Goal: Task Accomplishment & Management: Use online tool/utility

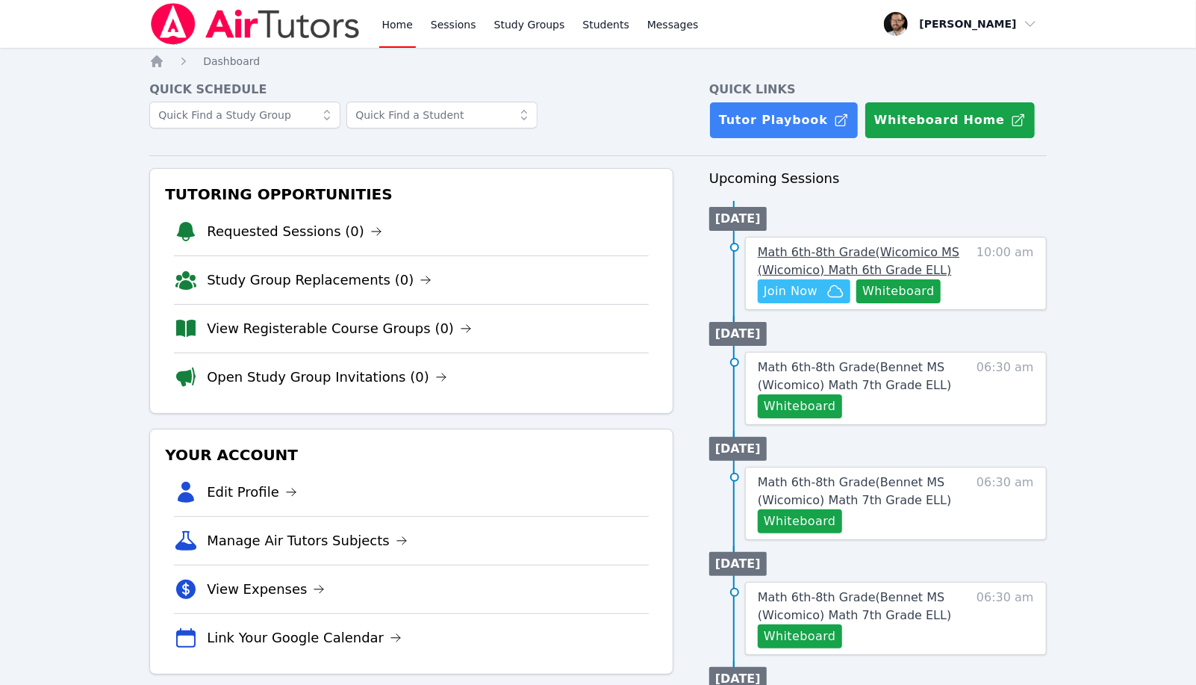
click at [868, 245] on span "Math 6th-8th Grade ( Wicomico MS (Wicomico) Math 6th Grade ELL )" at bounding box center [859, 261] width 202 height 32
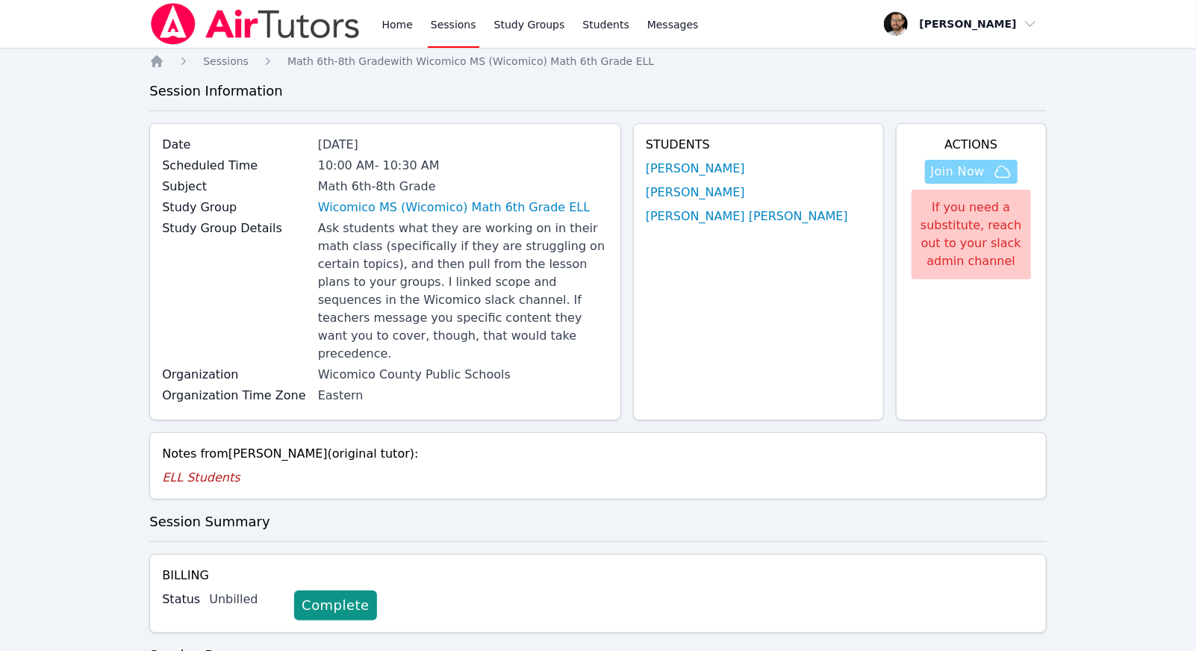
click at [963, 168] on span "Join Now" at bounding box center [958, 172] width 54 height 18
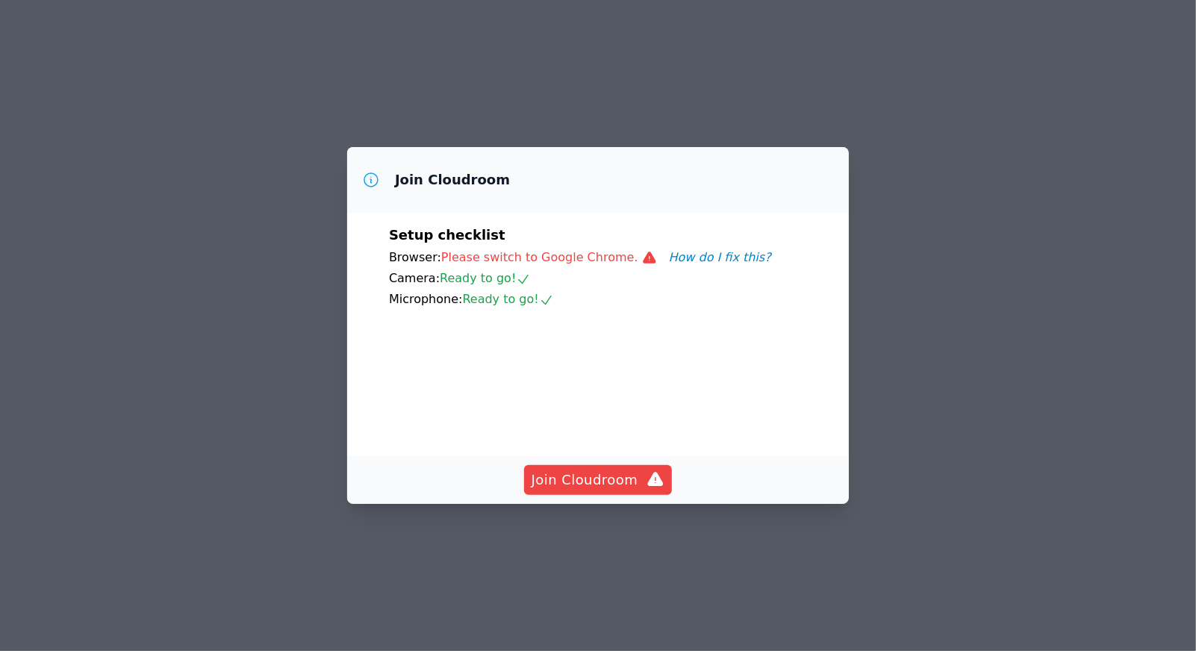
click at [613, 495] on button "Join Cloudroom" at bounding box center [598, 480] width 149 height 30
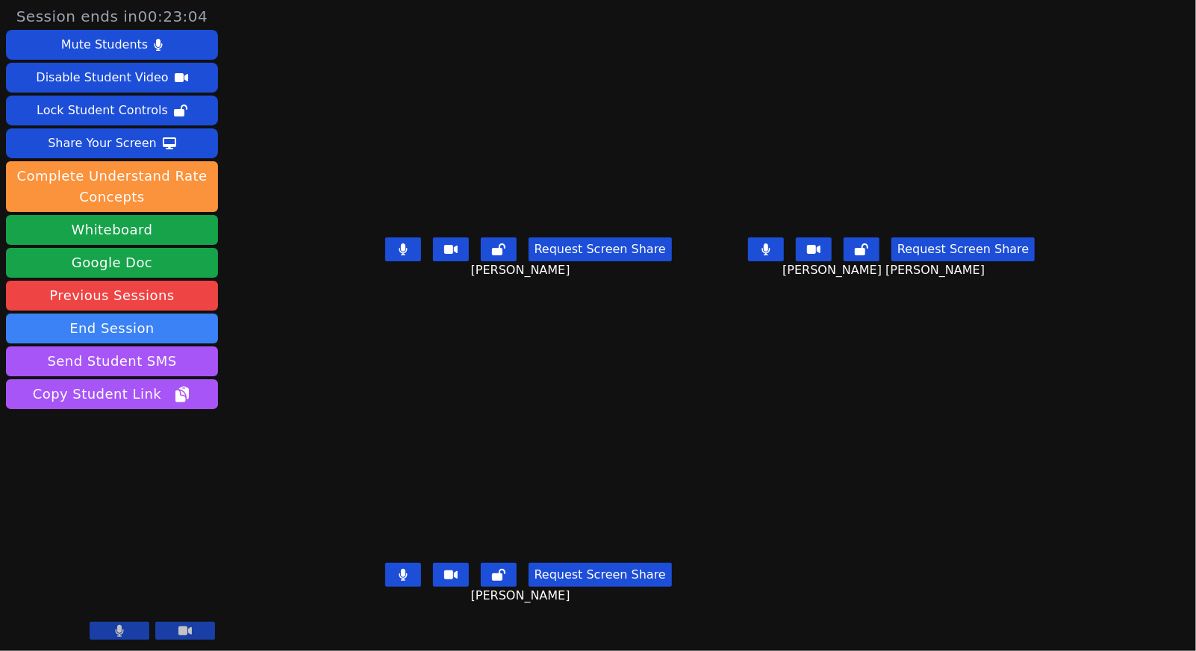
click at [444, 580] on icon at bounding box center [450, 575] width 13 height 9
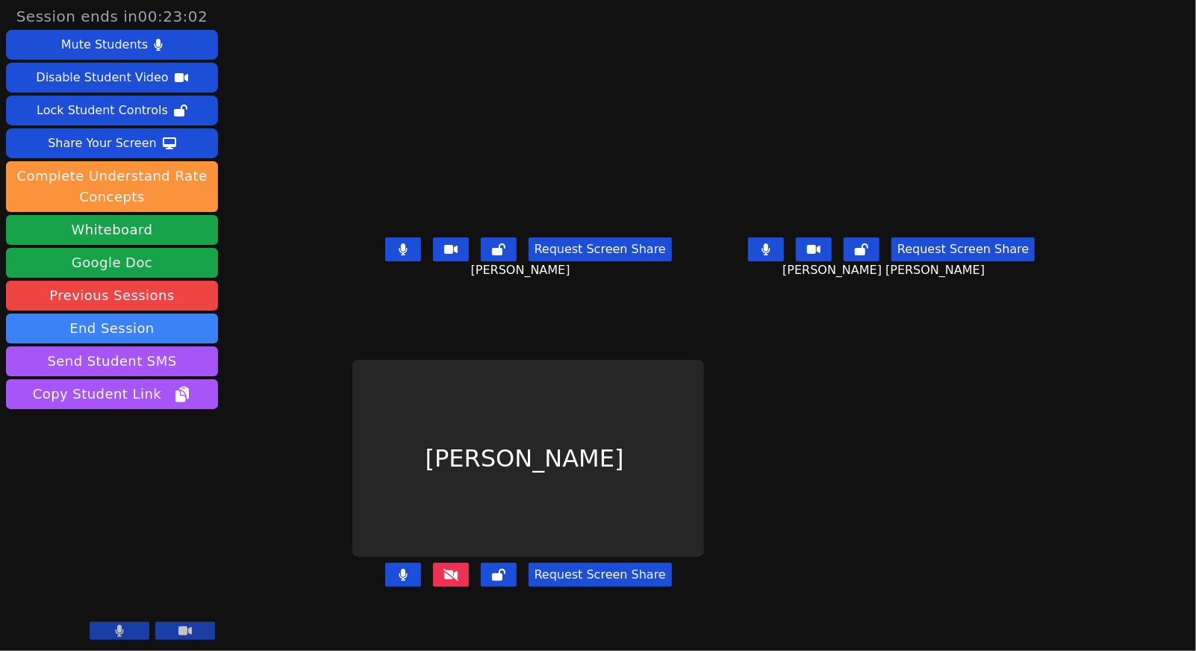
click at [399, 581] on icon at bounding box center [403, 575] width 8 height 12
click at [444, 581] on icon at bounding box center [451, 575] width 15 height 12
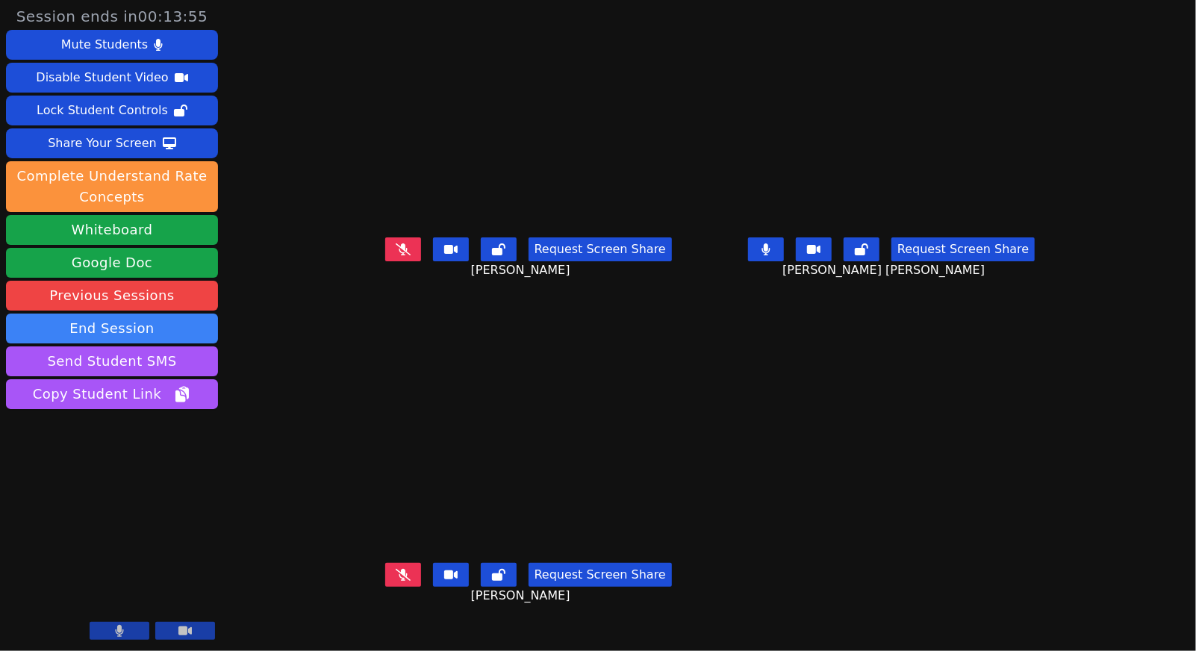
click at [143, 628] on button at bounding box center [120, 631] width 60 height 18
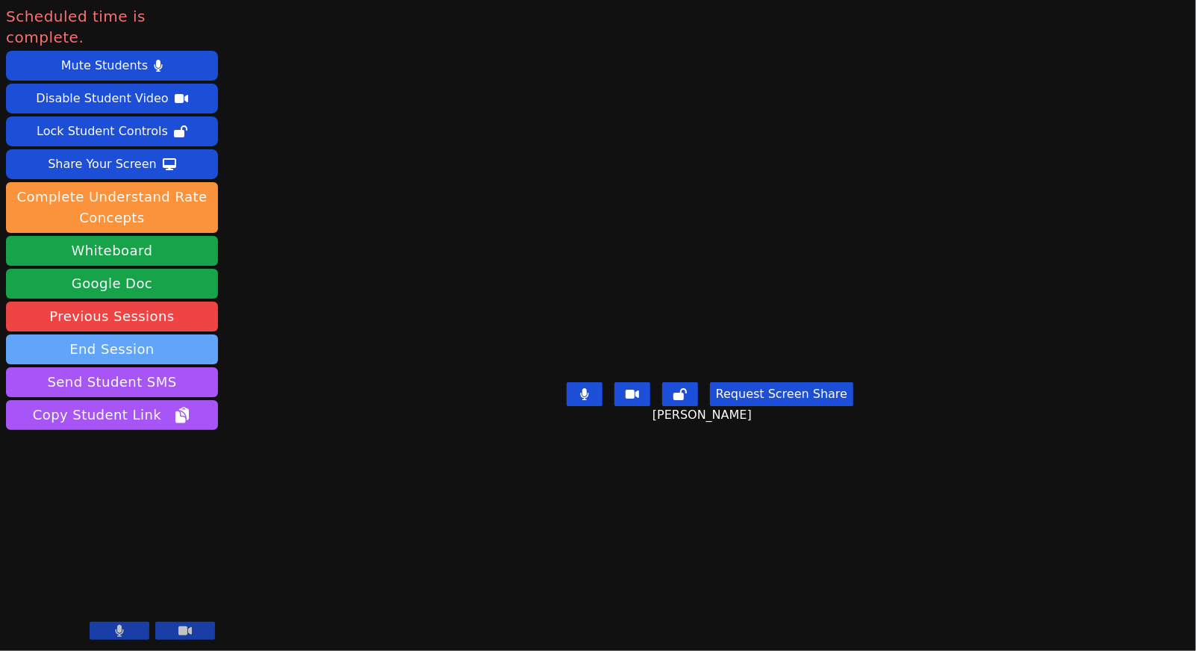
click at [114, 335] on button "End Session" at bounding box center [112, 350] width 212 height 30
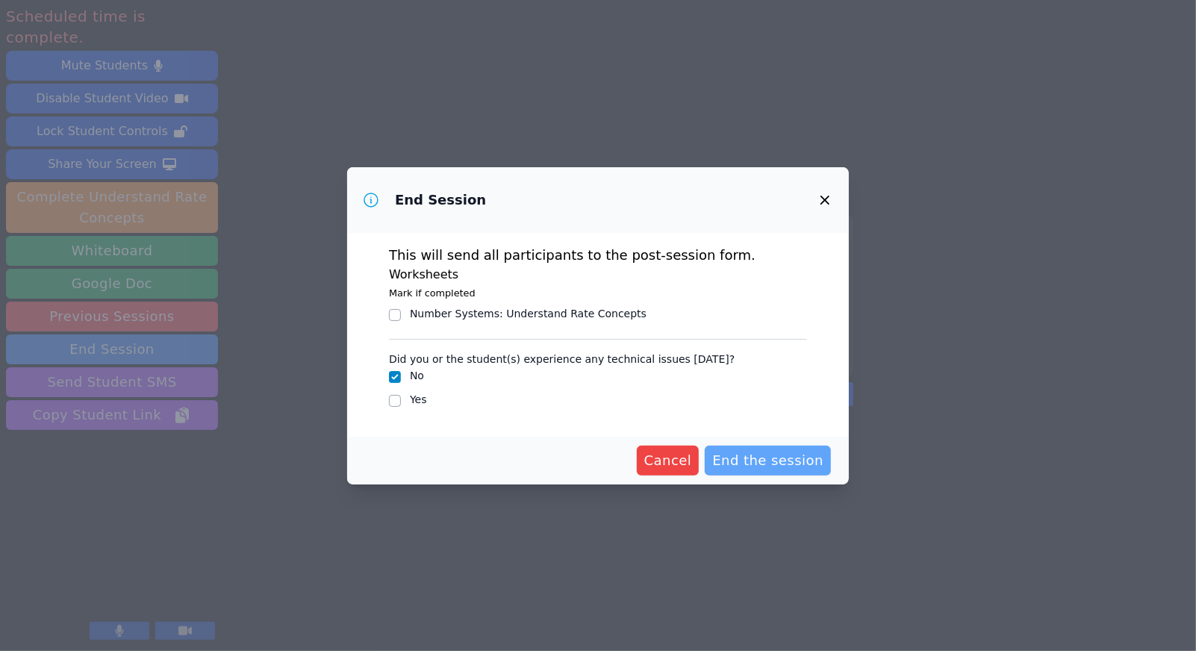
click at [774, 461] on span "End the session" at bounding box center [767, 460] width 111 height 21
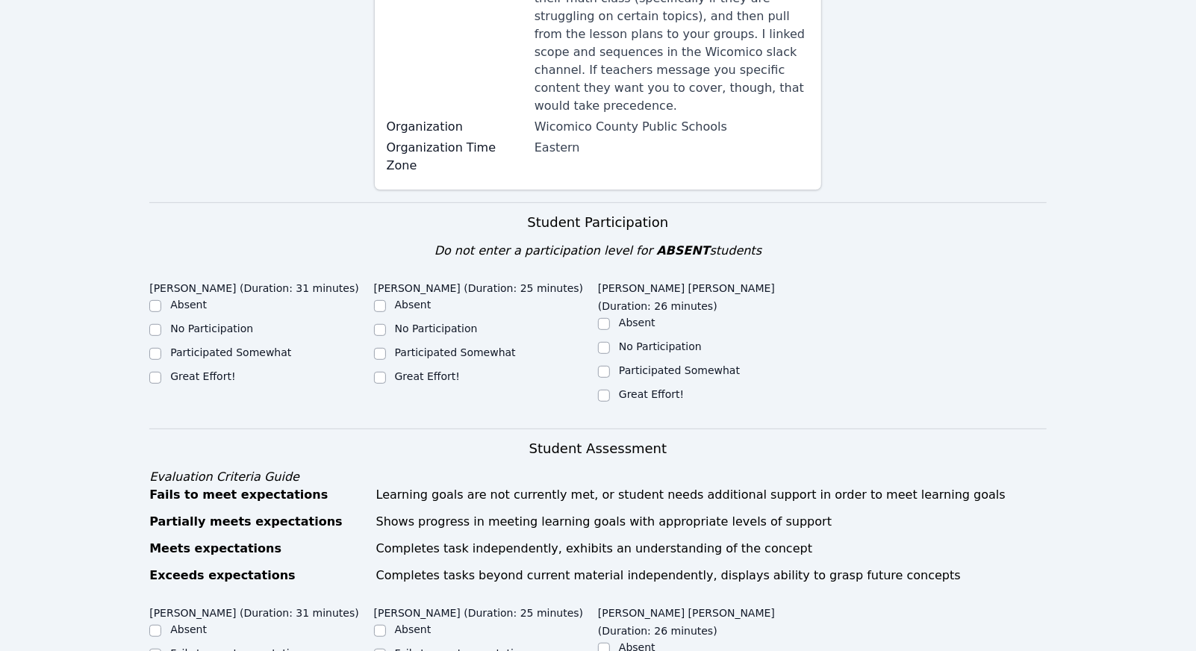
scroll to position [284, 0]
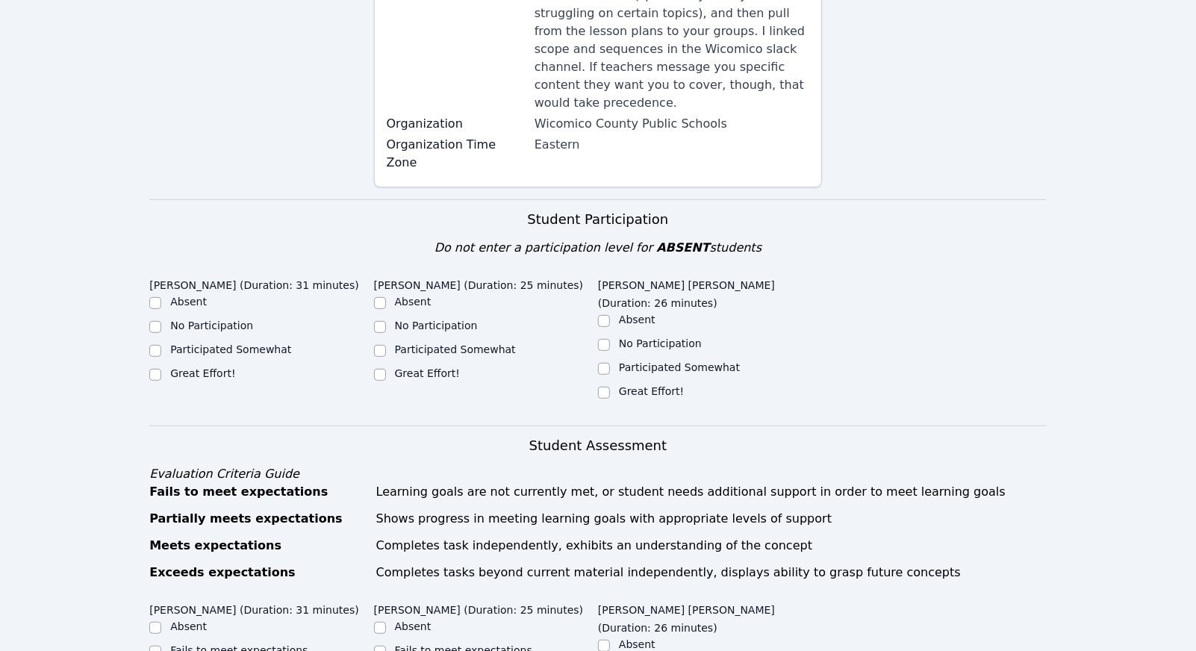
click at [205, 367] on label "Great Effort!" at bounding box center [202, 373] width 65 height 12
click at [161, 369] on input "Great Effort!" at bounding box center [155, 375] width 12 height 12
checkbox input "true"
click at [435, 367] on label "Great Effort!" at bounding box center [427, 373] width 65 height 12
click at [386, 369] on input "Great Effort!" at bounding box center [380, 375] width 12 height 12
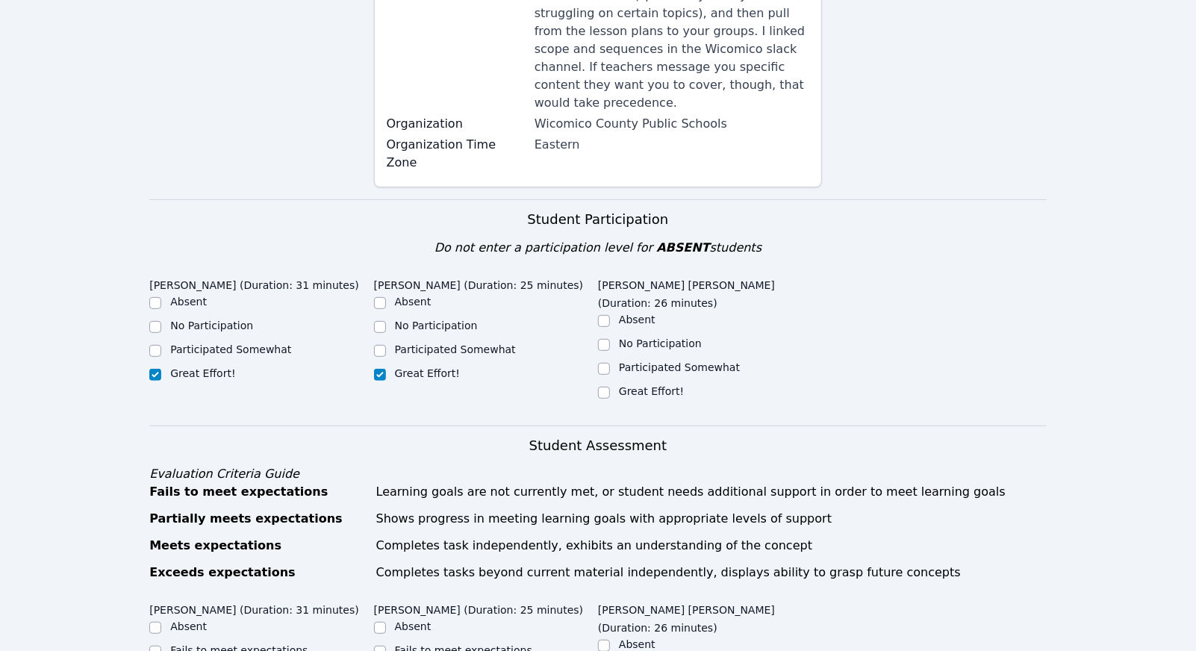
checkbox input "true"
click at [668, 385] on label "Great Effort!" at bounding box center [651, 391] width 65 height 12
click at [610, 387] on input "Great Effort!" at bounding box center [604, 393] width 12 height 12
checkbox input "true"
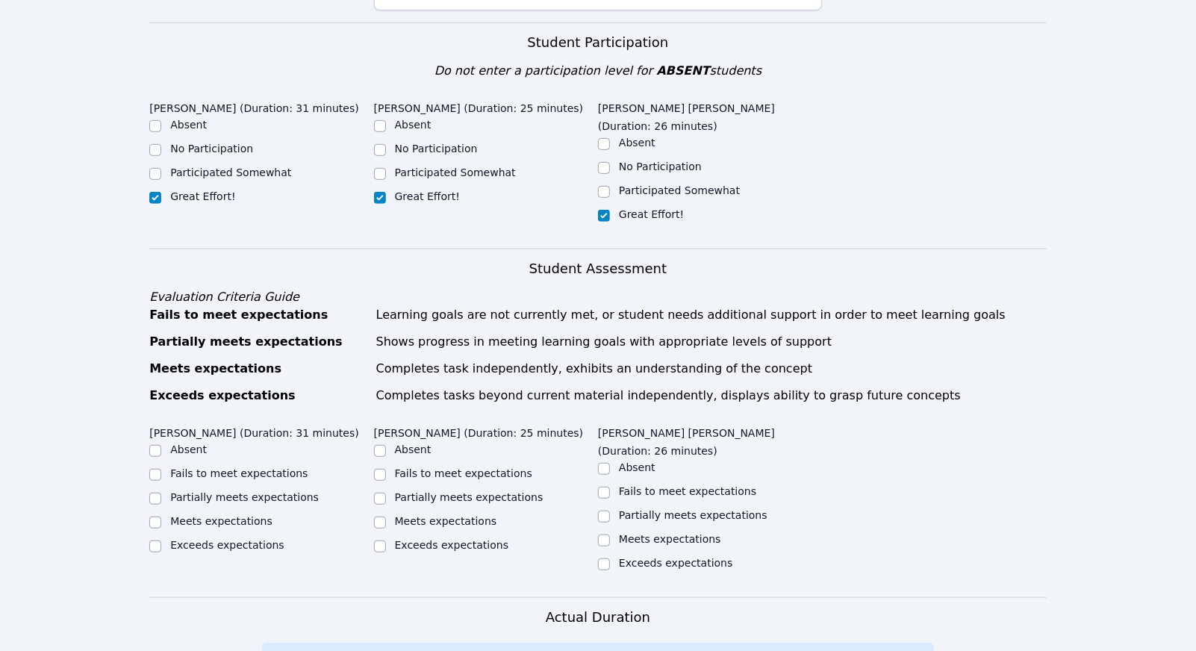
scroll to position [619, 0]
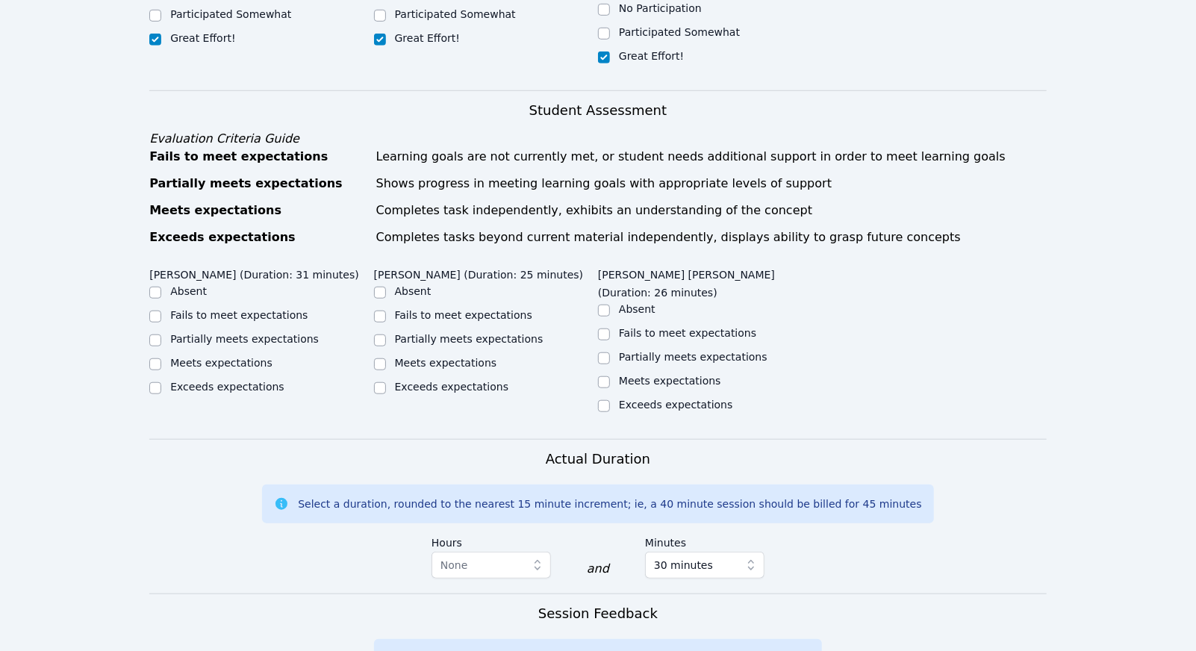
click at [223, 357] on label "Meets expectations" at bounding box center [221, 363] width 102 height 12
click at [161, 358] on input "Meets expectations" at bounding box center [155, 364] width 12 height 12
checkbox input "true"
click at [399, 357] on label "Meets expectations" at bounding box center [446, 363] width 102 height 12
click at [386, 358] on input "Meets expectations" at bounding box center [380, 364] width 12 height 12
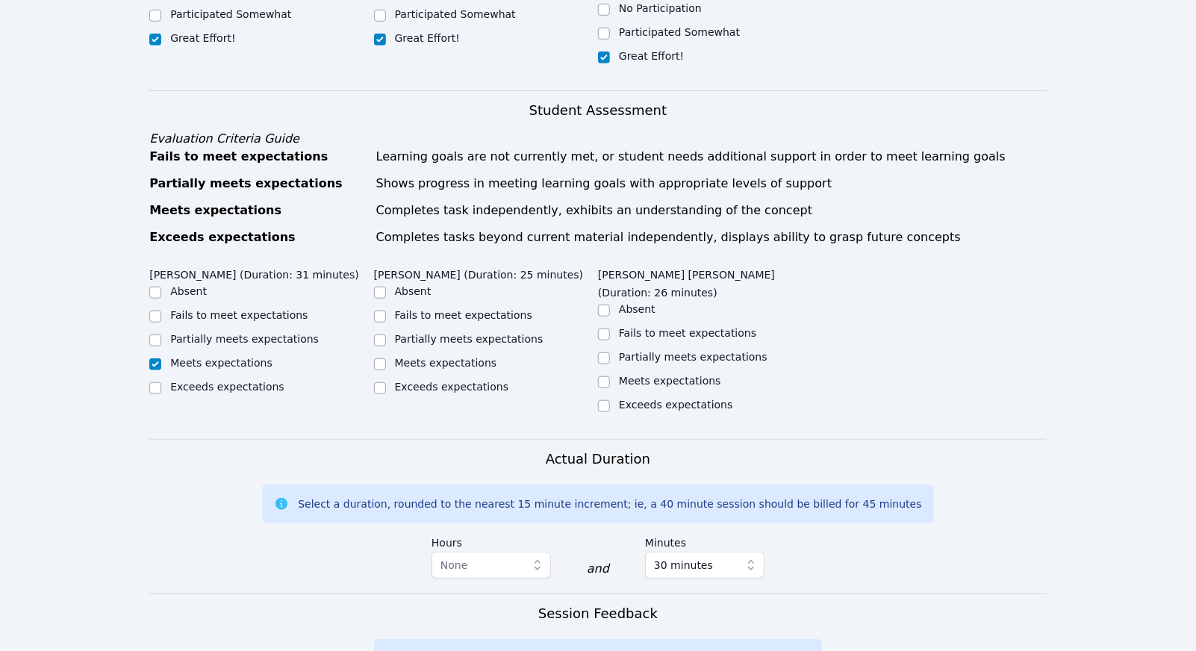
checkbox input "true"
click at [277, 381] on label "Exceeds expectations" at bounding box center [227, 387] width 114 height 12
click at [161, 382] on input "Exceeds expectations" at bounding box center [155, 388] width 12 height 12
checkbox input "true"
click at [250, 357] on label "Meets expectations" at bounding box center [221, 363] width 102 height 12
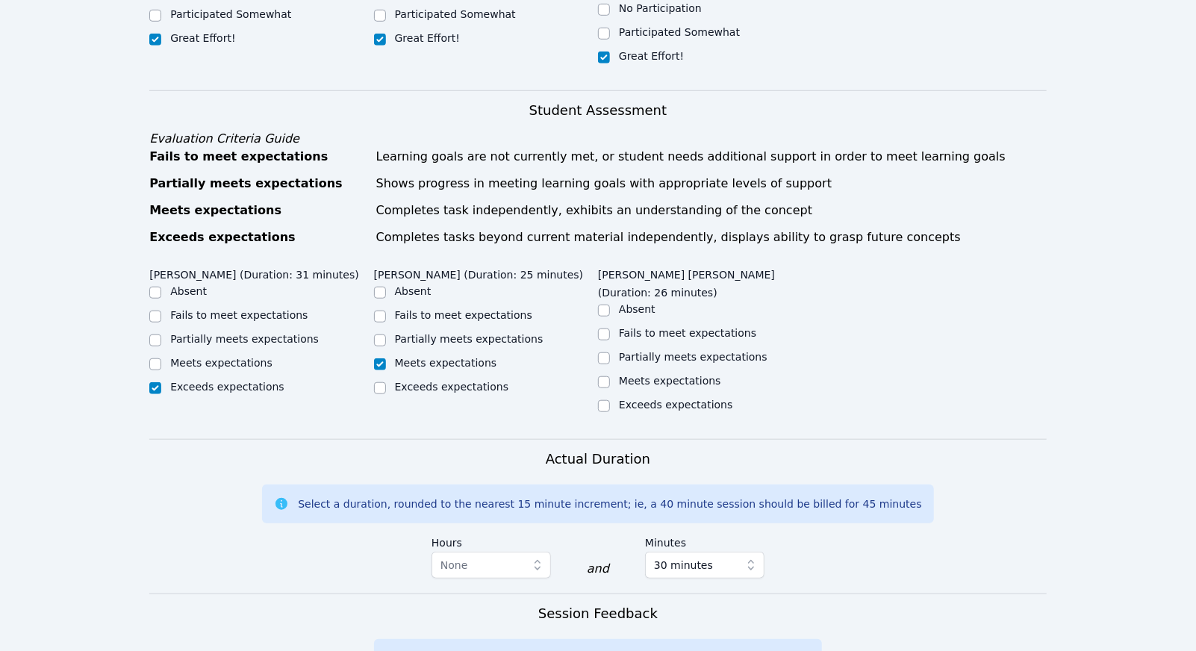
click at [161, 358] on input "Meets expectations" at bounding box center [155, 364] width 12 height 12
checkbox input "true"
checkbox input "false"
click at [635, 373] on div "Meets expectations" at bounding box center [670, 380] width 102 height 15
click at [646, 375] on label "Meets expectations" at bounding box center [670, 381] width 102 height 12
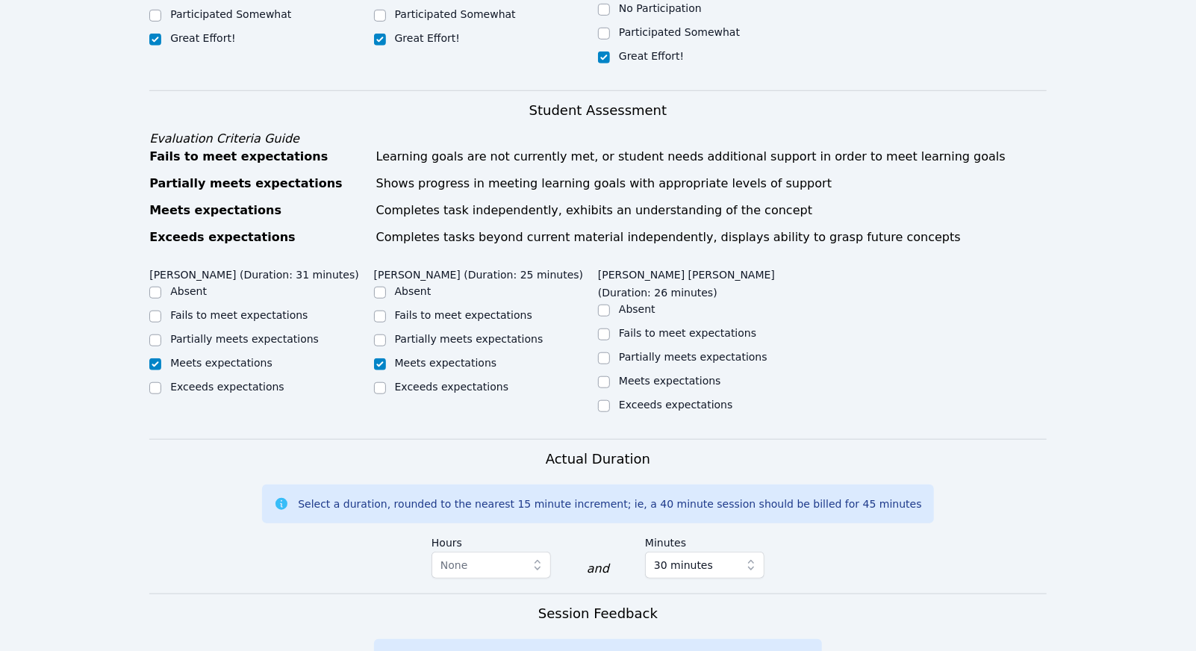
click at [610, 376] on input "Meets expectations" at bounding box center [604, 382] width 12 height 12
checkbox input "true"
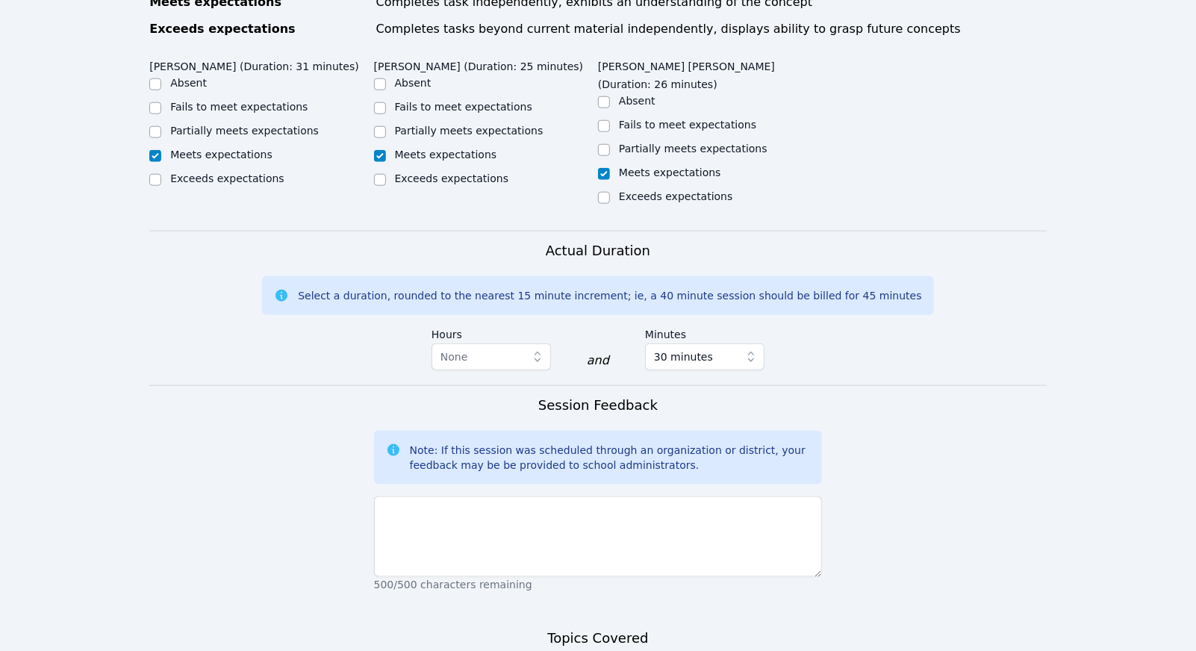
scroll to position [889, 0]
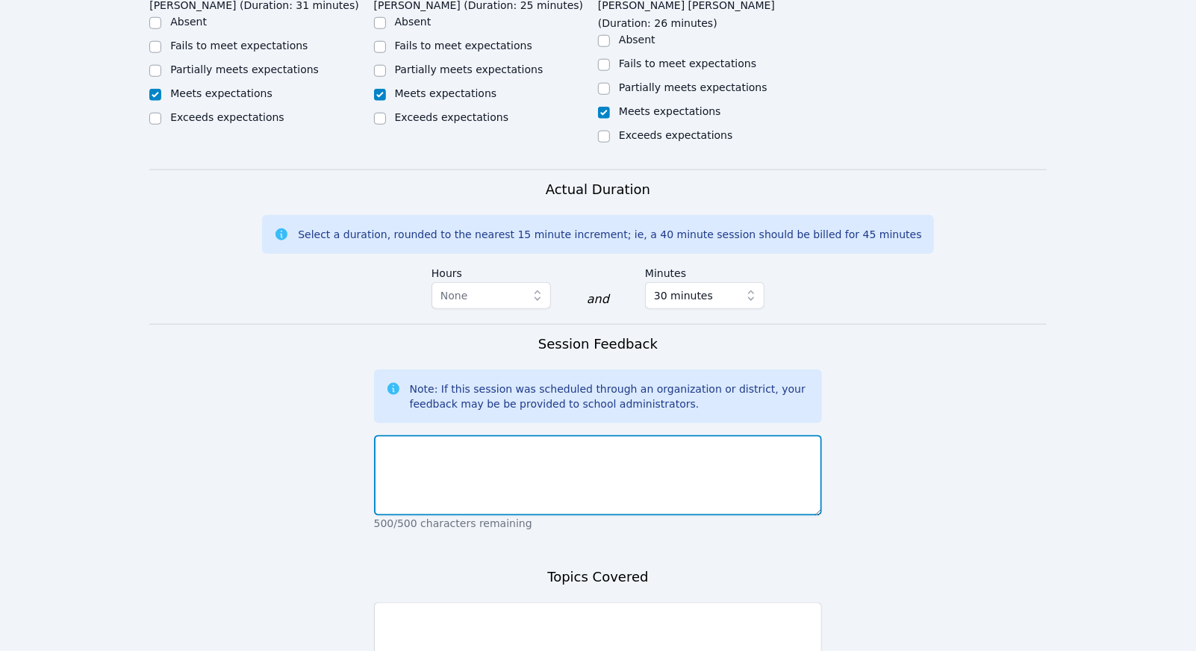
click at [627, 449] on textarea at bounding box center [598, 475] width 449 height 81
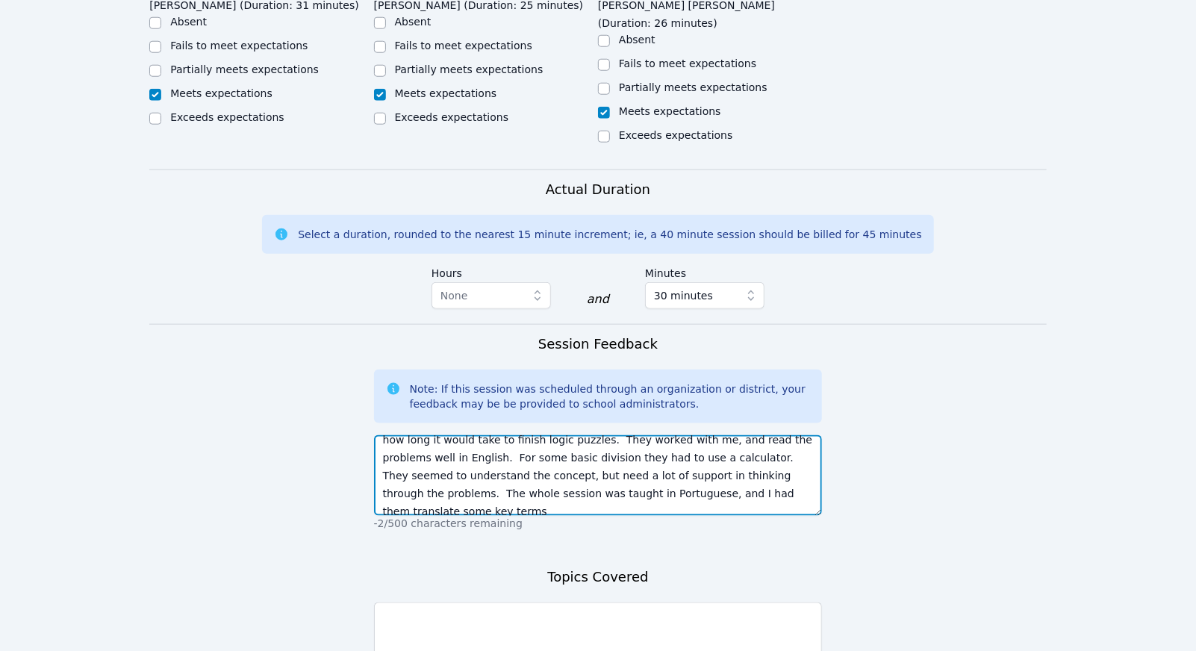
scroll to position [33, 0]
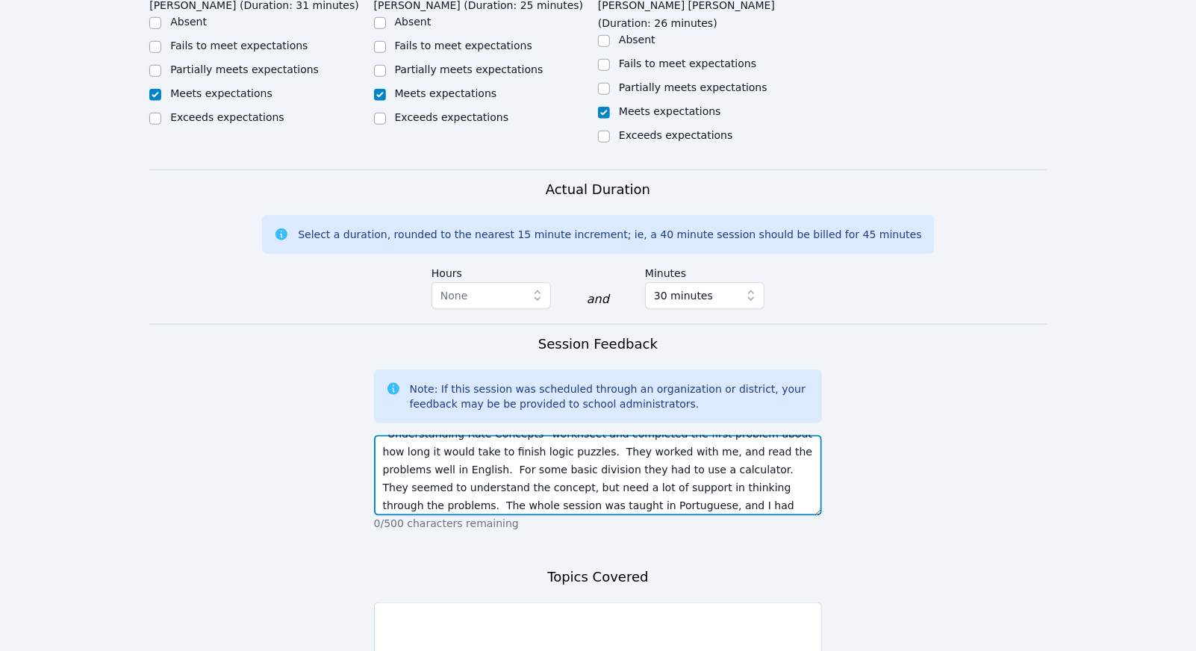
type textarea "The students had some trouble connecting at first. We worked through the "Under…"
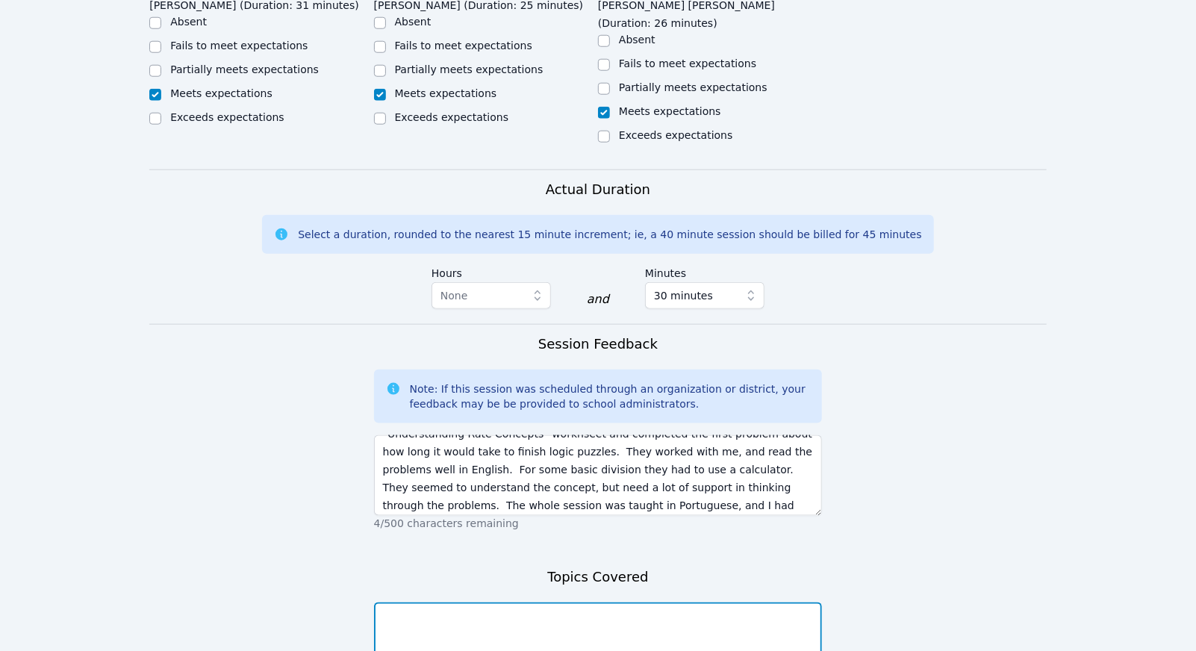
click at [603, 606] on textarea at bounding box center [598, 643] width 449 height 81
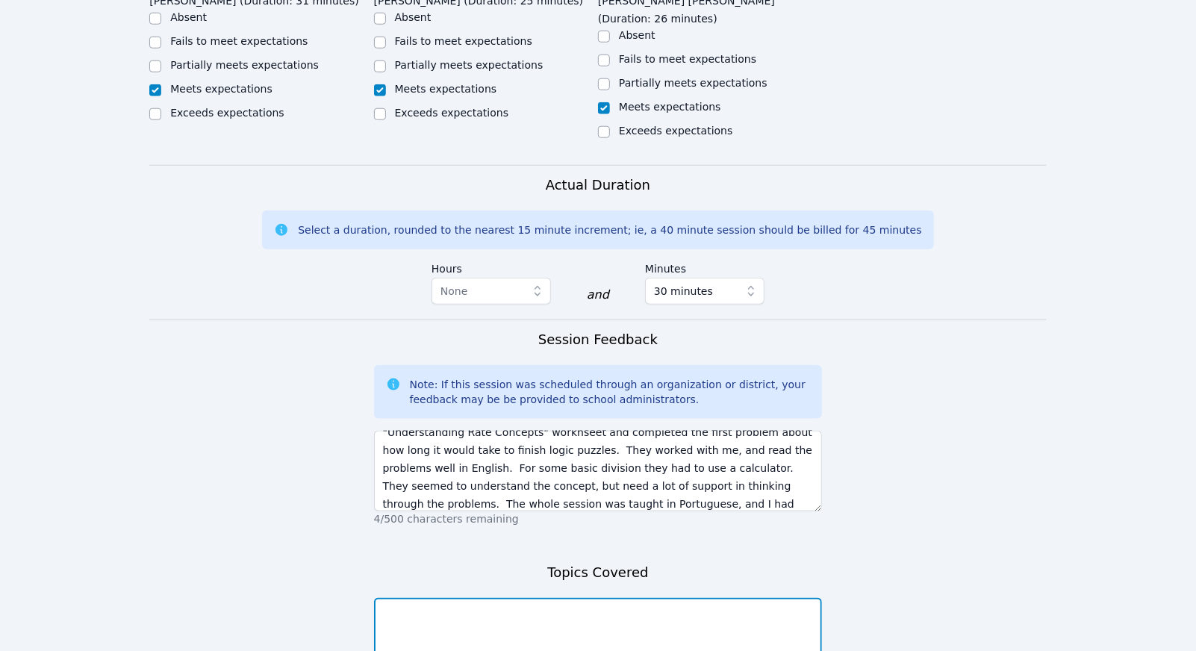
scroll to position [18, 0]
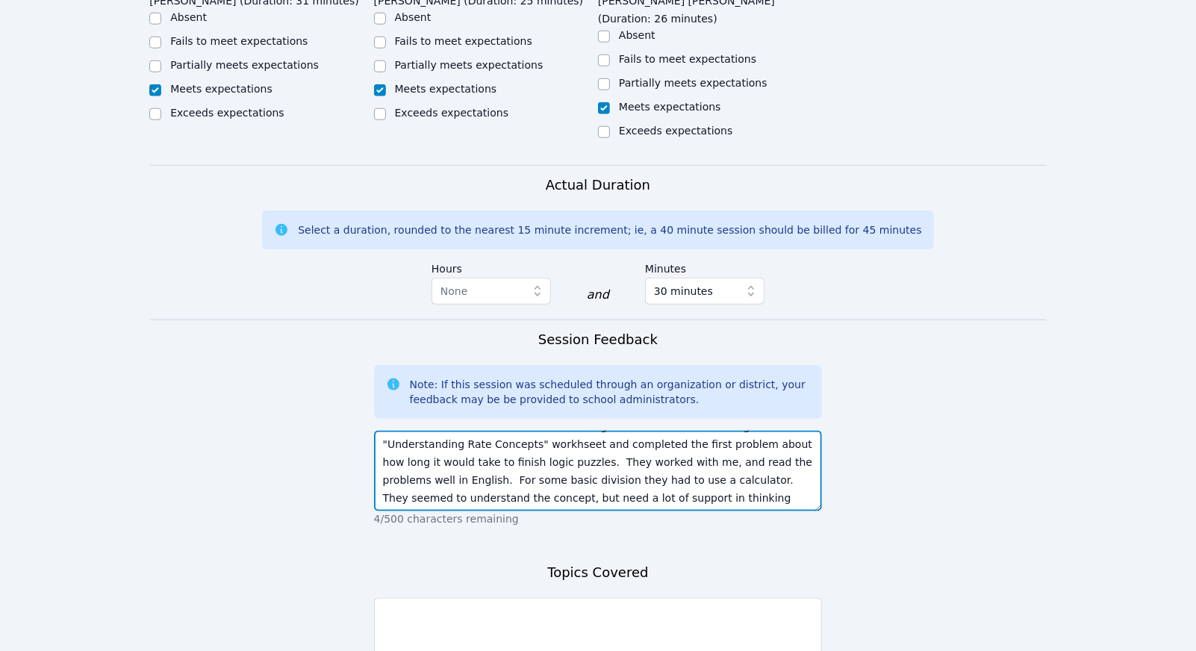
click at [543, 431] on textarea "The students had some trouble connecting at first. We worked through the "Under…" at bounding box center [598, 471] width 449 height 81
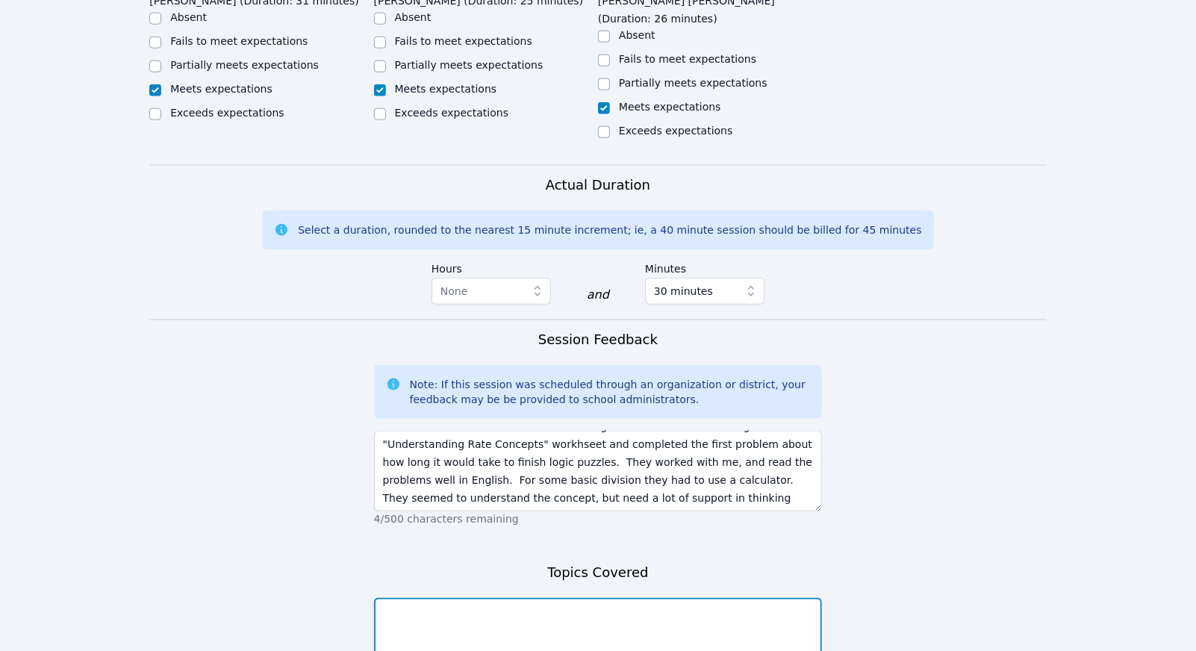
click at [525, 598] on textarea at bounding box center [598, 638] width 449 height 81
paste textarea ""Understanding Rate Concepts""
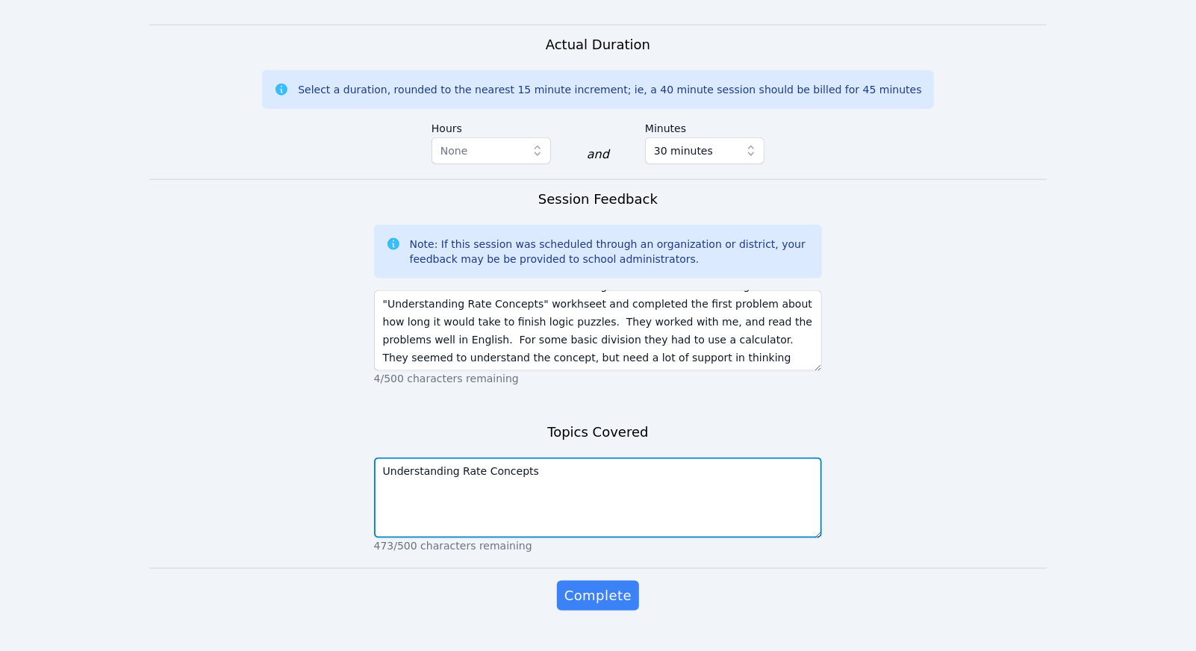
scroll to position [1033, 0]
type textarea "Understanding Rate Concepts"
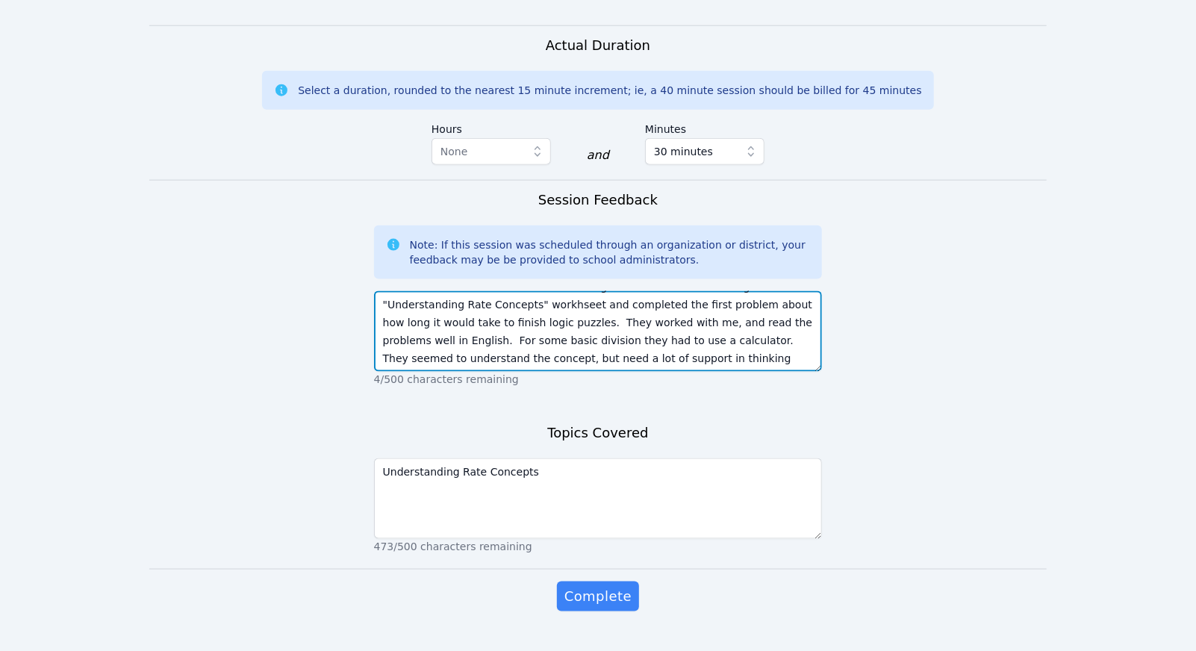
click at [646, 292] on textarea "The students had some trouble connecting at first. We worked through the "Under…" at bounding box center [598, 331] width 449 height 81
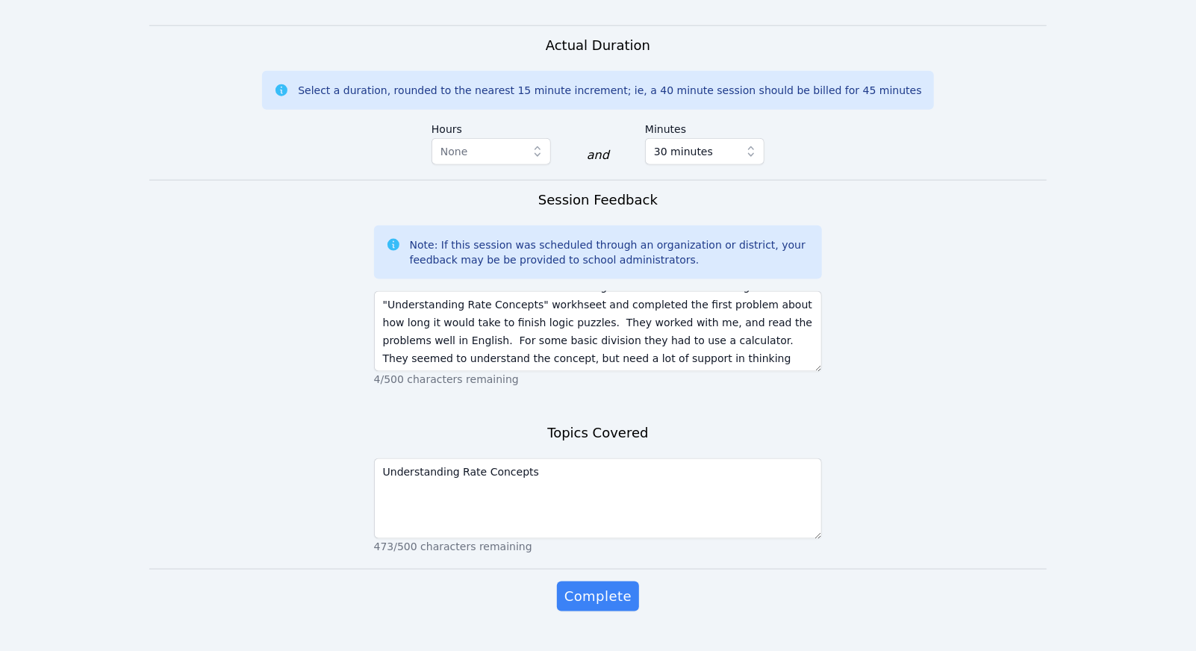
click at [613, 585] on div "Complete" at bounding box center [598, 612] width 449 height 60
click at [613, 586] on span "Complete" at bounding box center [598, 596] width 67 height 21
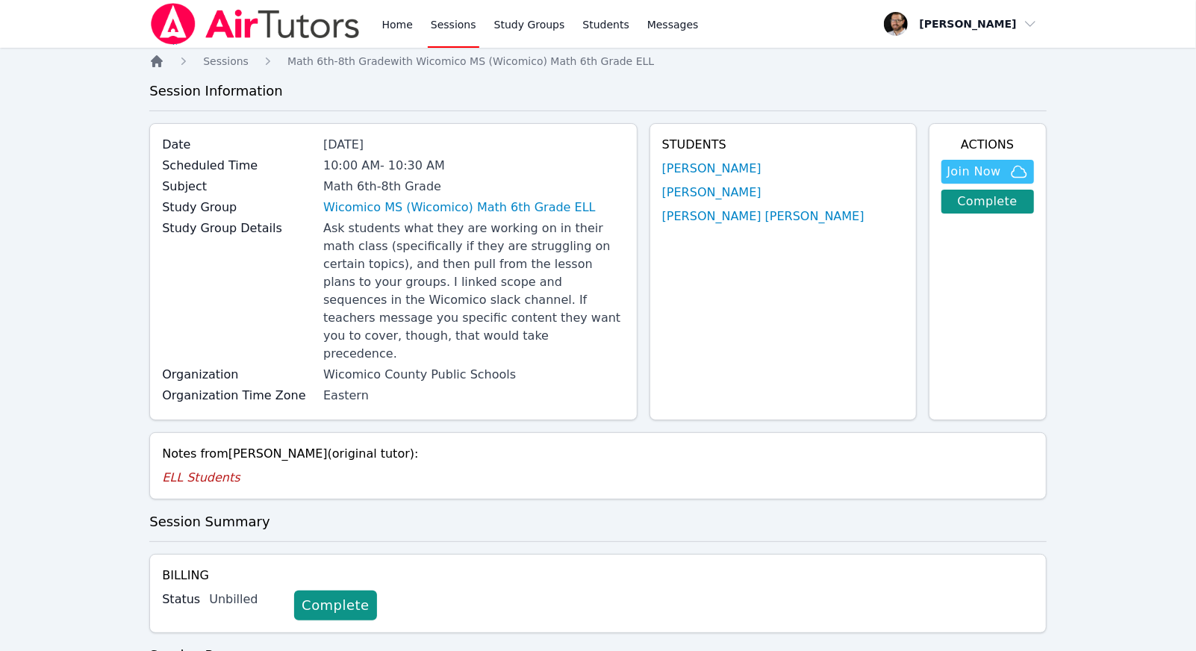
click at [155, 66] on icon "Breadcrumb" at bounding box center [157, 61] width 12 height 12
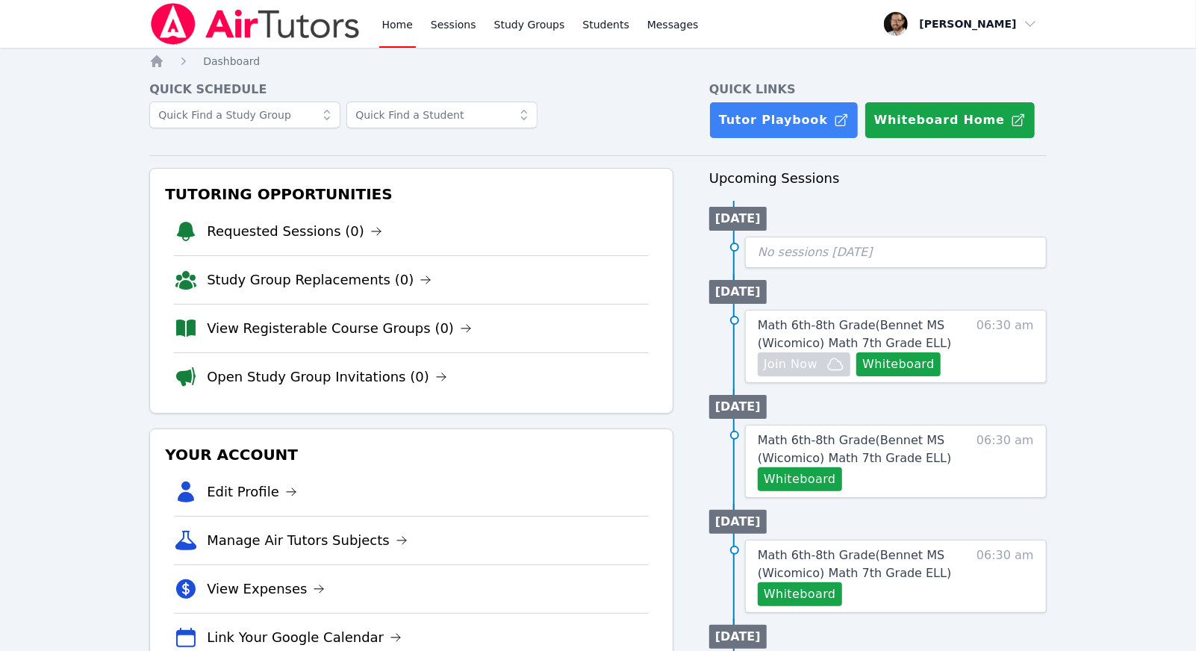
scroll to position [38, 0]
